Goal: Task Accomplishment & Management: Manage account settings

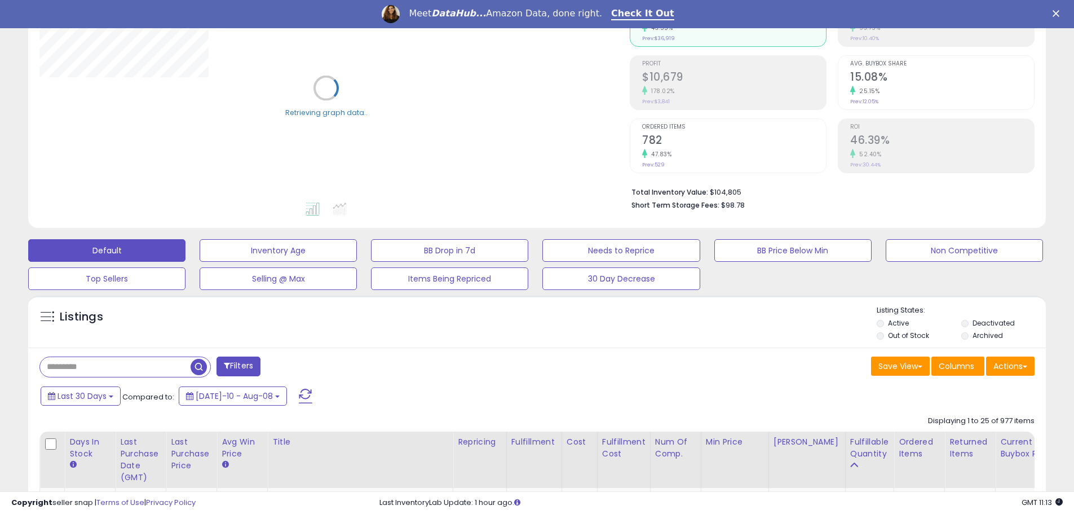
scroll to position [451, 0]
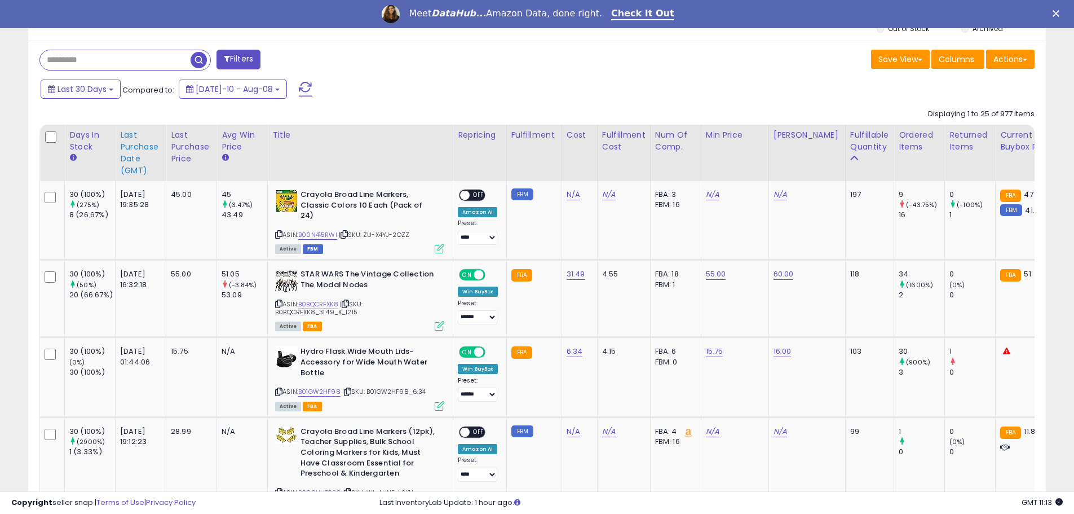
click at [141, 154] on div "Last Purchase Date (GMT)" at bounding box center [140, 152] width 41 height 47
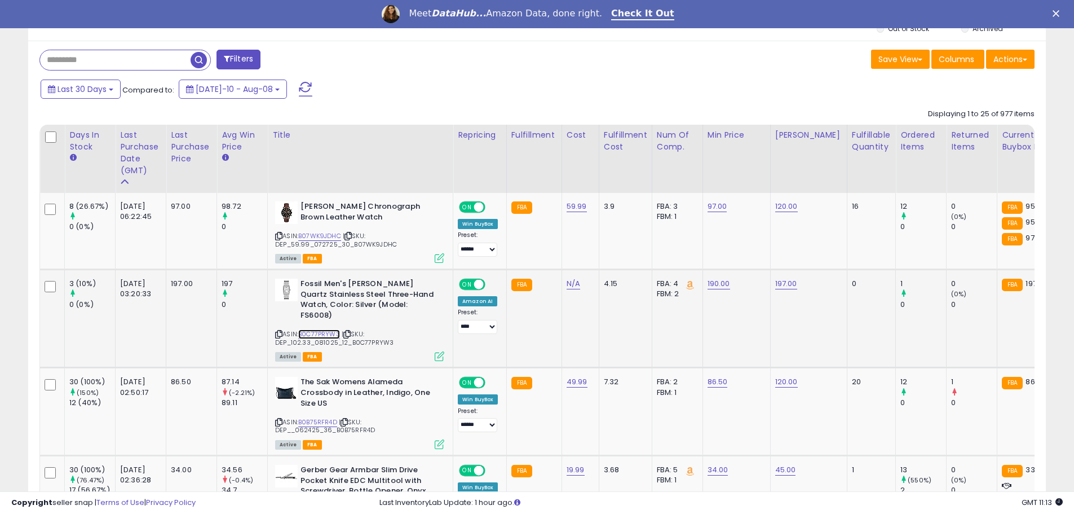
click at [327, 329] on link "B0C77PRYW3" at bounding box center [319, 334] width 42 height 10
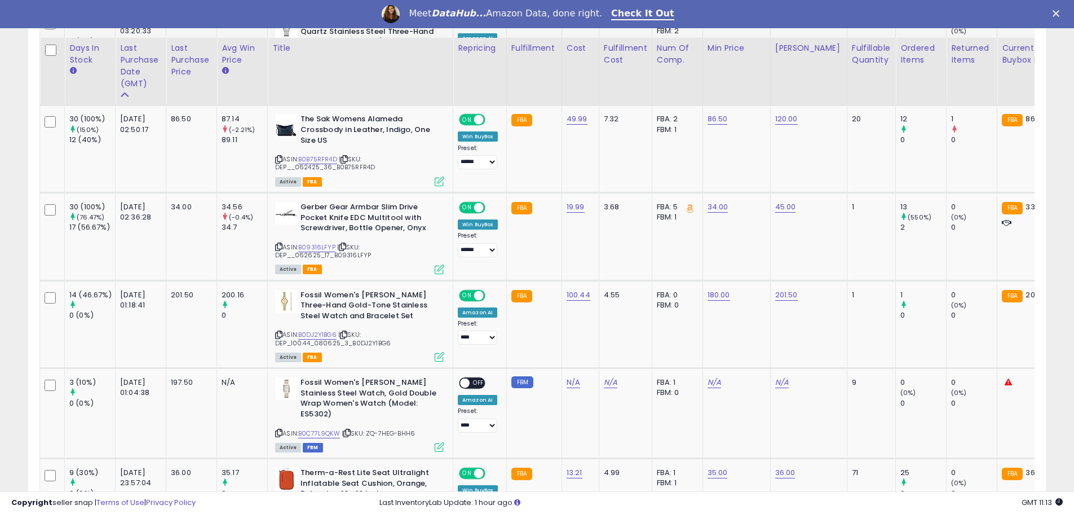
scroll to position [752, 0]
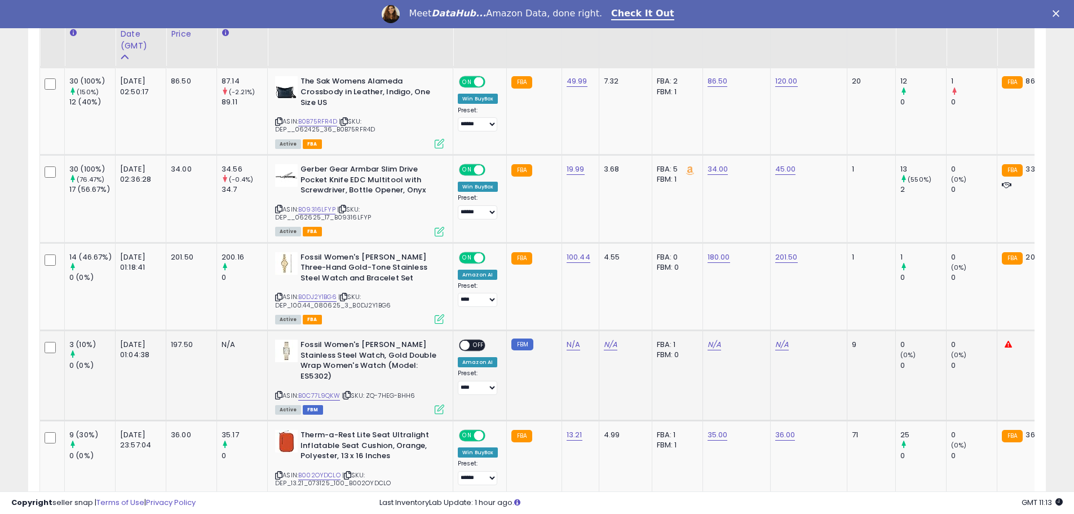
click at [312, 378] on div "ASIN: B0C77L9QKW | SKU: ZQ-7HEG-BHH6 Active FBM" at bounding box center [359, 375] width 169 height 73
click at [308, 391] on link "B0C77L9QKW" at bounding box center [319, 396] width 42 height 10
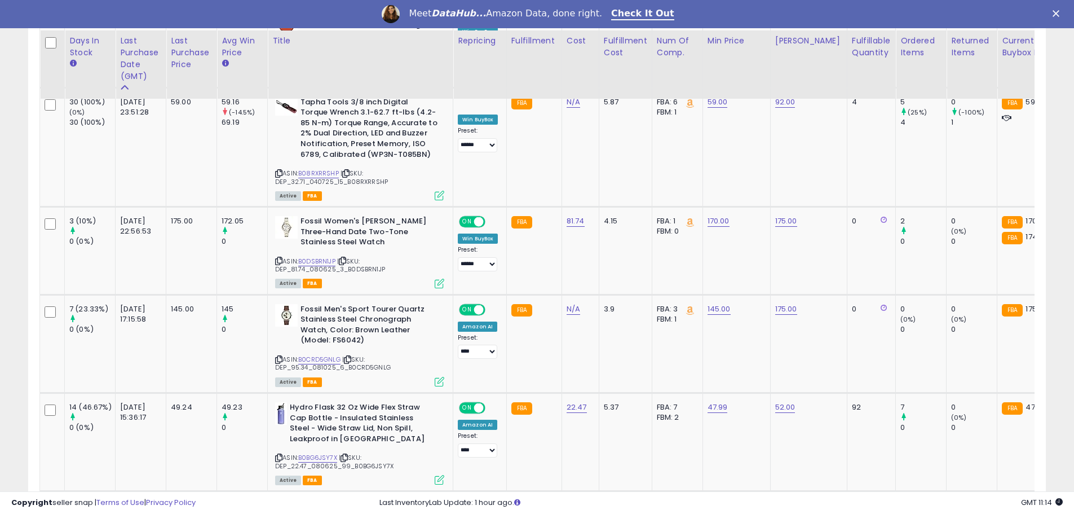
scroll to position [1203, 0]
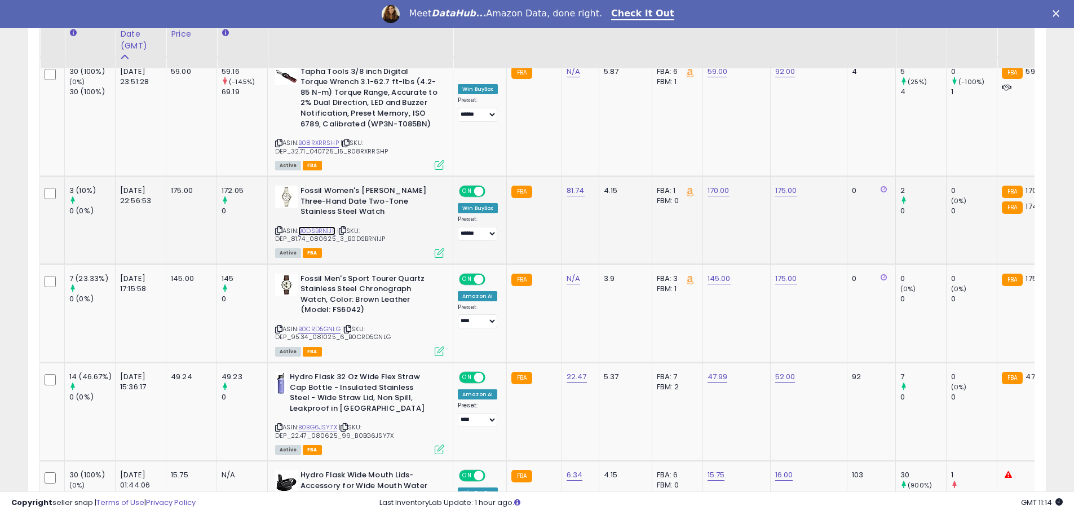
click at [314, 226] on link "B0DSBRN1JP" at bounding box center [316, 231] width 37 height 10
click at [307, 324] on link "B0CRD5GNLG" at bounding box center [319, 329] width 42 height 10
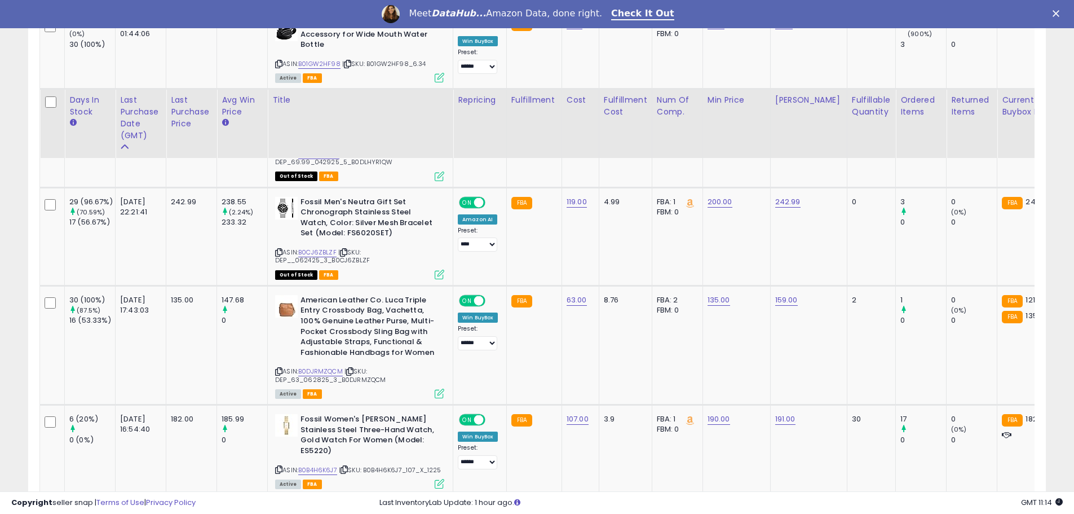
scroll to position [1804, 0]
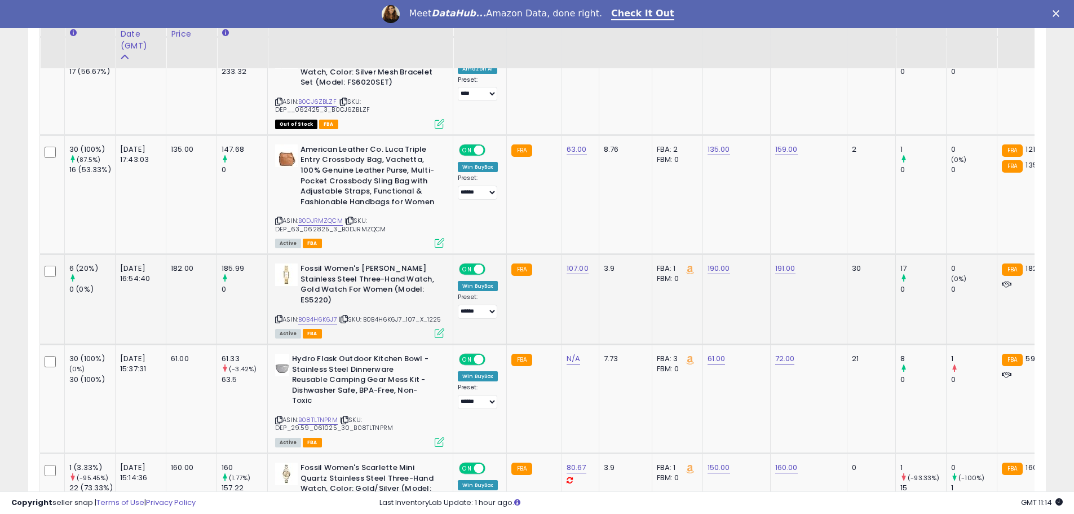
click at [339, 315] on span "| SKU: B0B4H6K6J7_107_X_1225" at bounding box center [390, 319] width 103 height 9
click at [320, 315] on link "B0B4H6K6J7" at bounding box center [317, 320] width 39 height 10
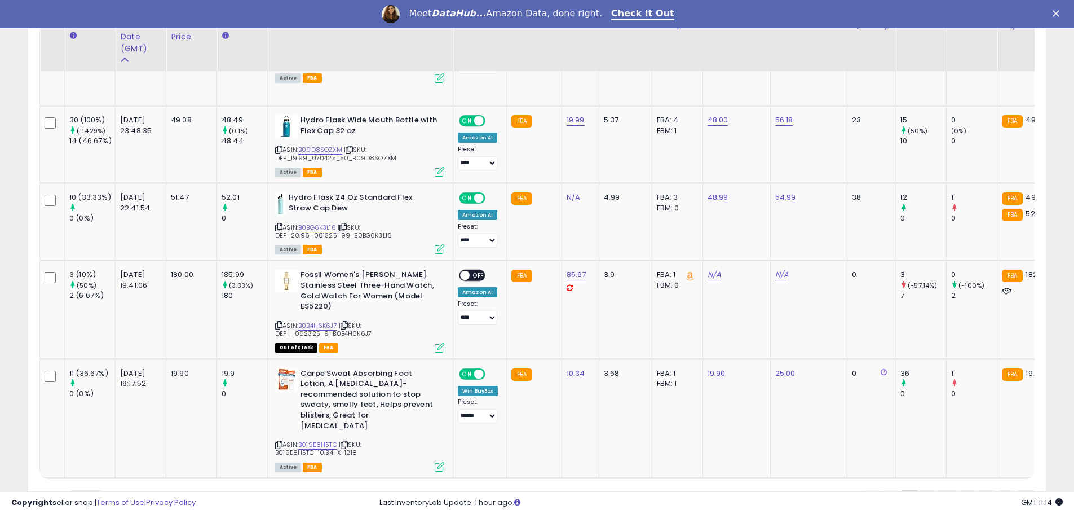
scroll to position [2593, 0]
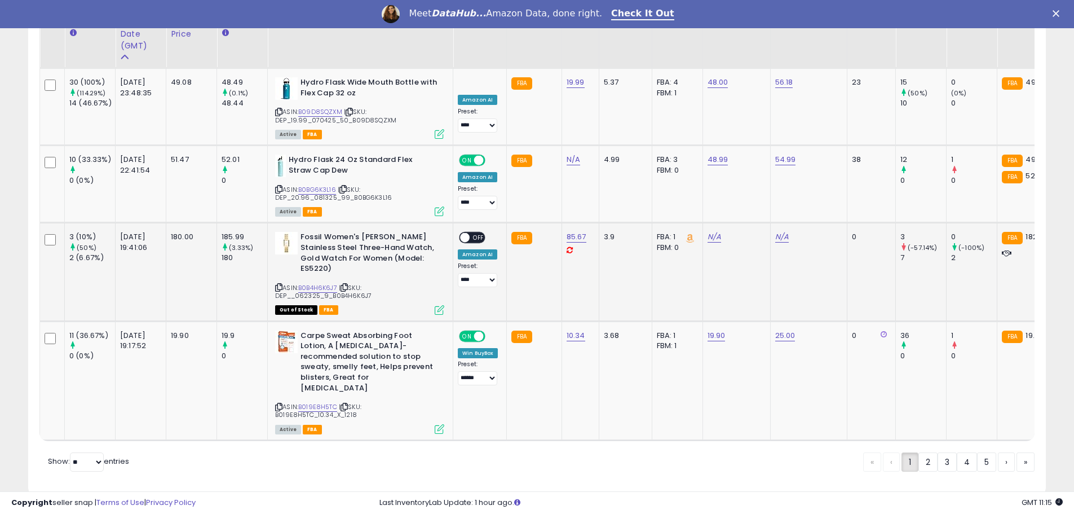
drag, startPoint x: 638, startPoint y: 310, endPoint x: 449, endPoint y: 266, distance: 193.4
click at [449, 266] on td "Fossil Women's [PERSON_NAME] Stainless Steel Three-Hand Watch, Gold Watch For W…" at bounding box center [361, 272] width 186 height 98
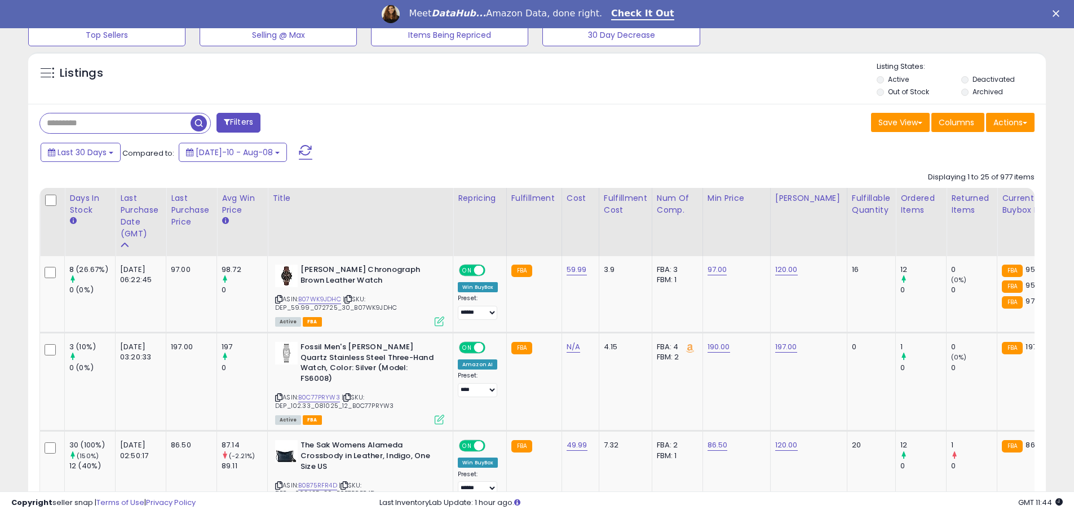
scroll to position [488, 0]
